Goal: Information Seeking & Learning: Learn about a topic

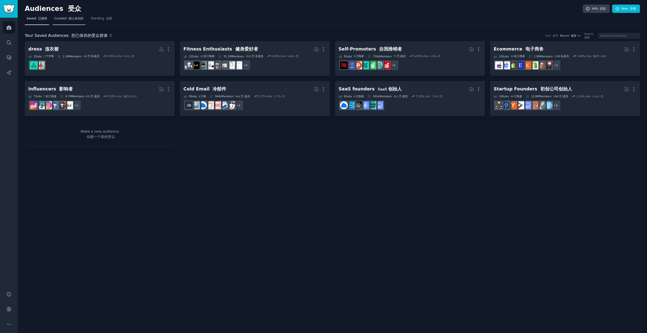
click at [73, 19] on font "精心策划的" at bounding box center [75, 19] width 15 height 4
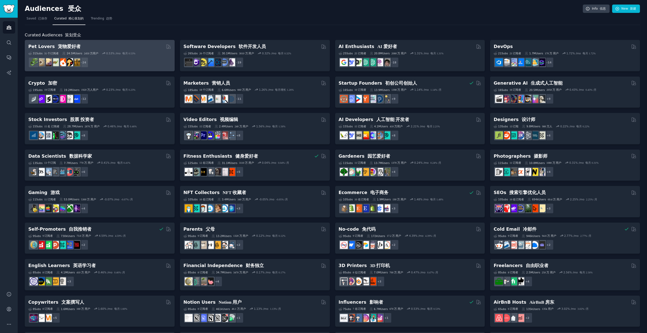
click at [120, 49] on div "Pet Lovers 宠物爱好者" at bounding box center [99, 46] width 143 height 6
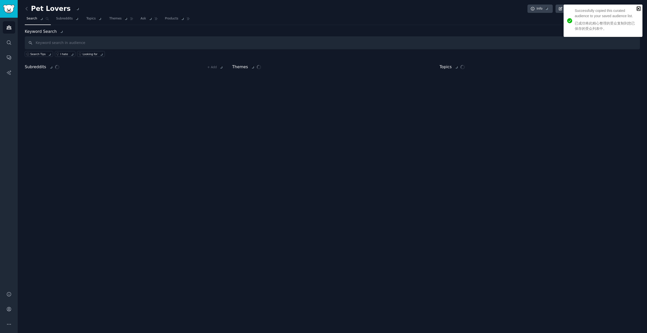
click at [638, 8] on icon "close" at bounding box center [638, 8] width 3 height 3
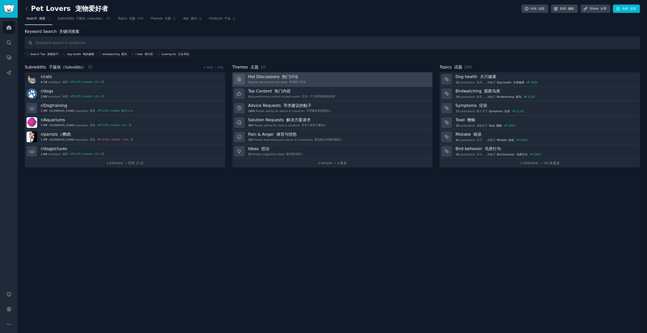
click at [318, 75] on link "Hot Discussions 热门讨论 Popular discussions this week 本周热门讨论" at bounding box center [332, 79] width 200 height 14
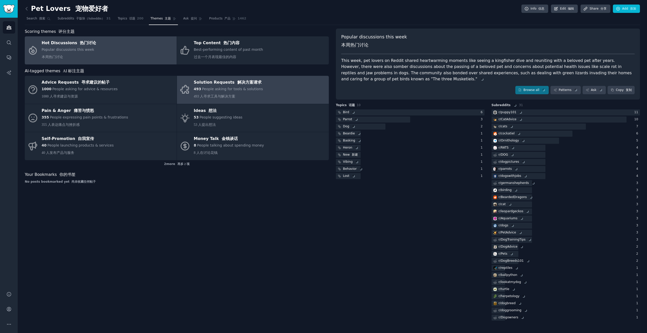
click at [244, 92] on div "493 People asking for tools & solutions 493 人寻求工具与解决方案" at bounding box center [228, 93] width 69 height 15
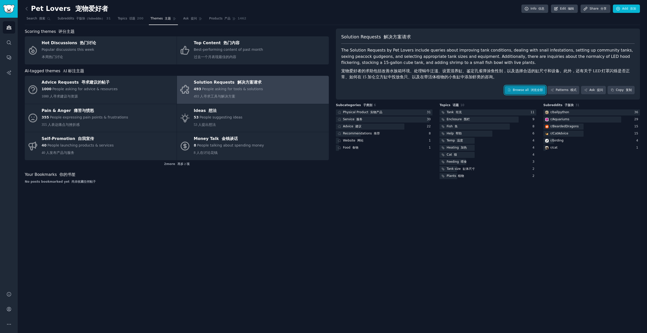
click at [529, 92] on link "Browse all 浏览全部" at bounding box center [525, 90] width 41 height 9
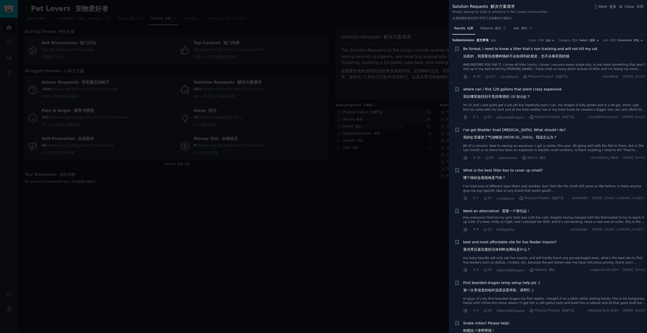
click at [526, 90] on span "where can i find 120 gallons that arent crazy expensive 我在哪里能找到不贵得离谱的 120 加仑缸？" at bounding box center [512, 94] width 99 height 15
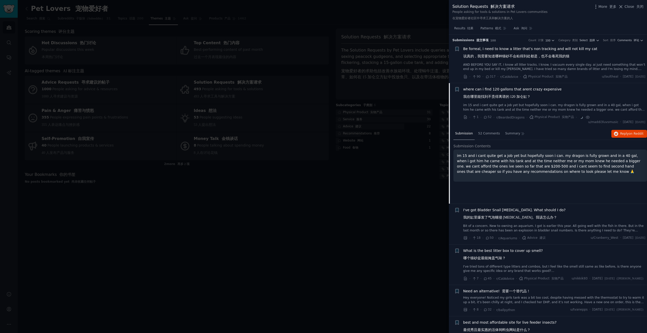
scroll to position [49, 0]
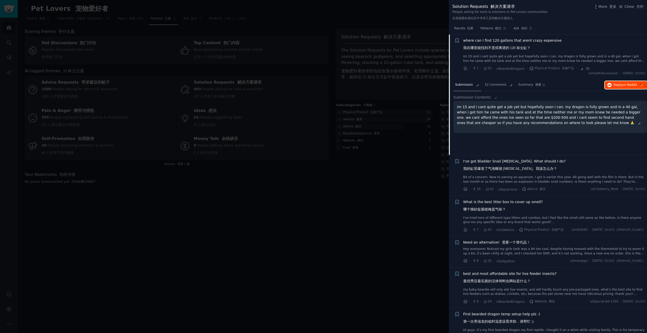
click at [626, 86] on span "on Reddit" at bounding box center [629, 85] width 15 height 4
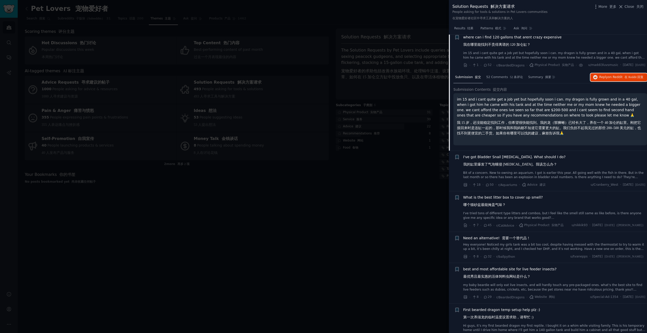
scroll to position [110, 0]
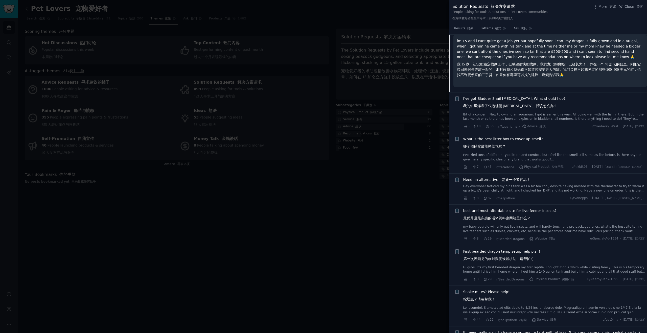
click at [490, 148] on span "What is the best litter box to cover up smell? 哪个猫砂盆最能掩盖气味？" at bounding box center [503, 143] width 80 height 15
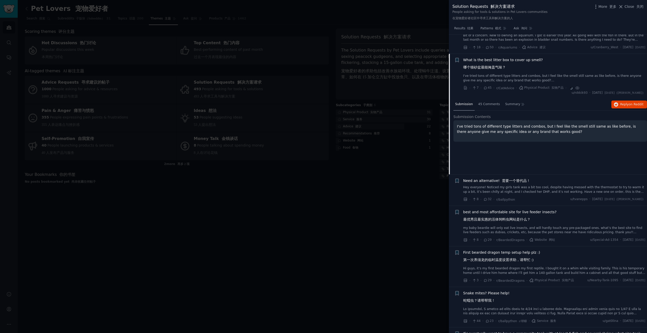
scroll to position [135, 0]
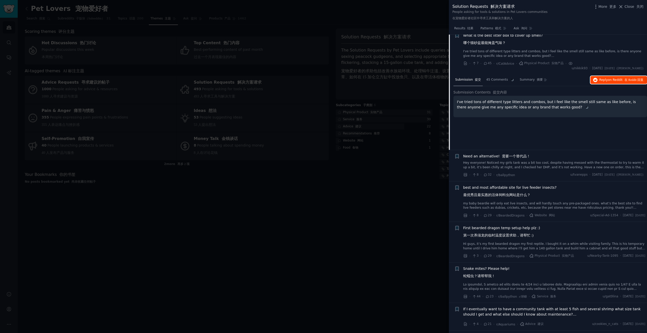
click at [612, 80] on span "on Reddit" at bounding box center [615, 80] width 15 height 4
